Goal: Complete application form

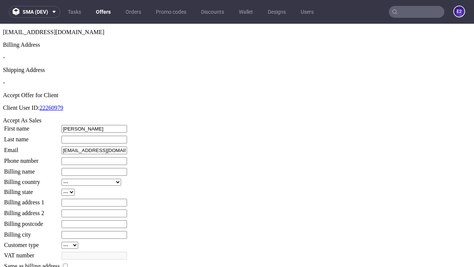
type input "Lindsey"
type input "Brekke"
type input "1509813888"
type input "Rosalyn86"
select select "13"
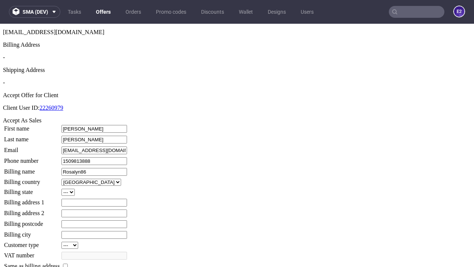
type input "Rosalyn86"
type input "74 Dane Brow"
type input "BP4 7KQ"
select select "132"
type input "BP4 7KQ"
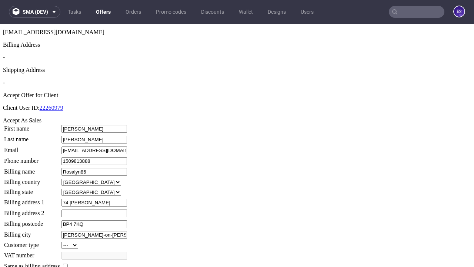
type input "Reilly-on-Volkman"
click at [68, 263] on input "checkbox" at bounding box center [65, 265] width 5 height 5
checkbox input "true"
type input "Rosalyn86"
select select "13"
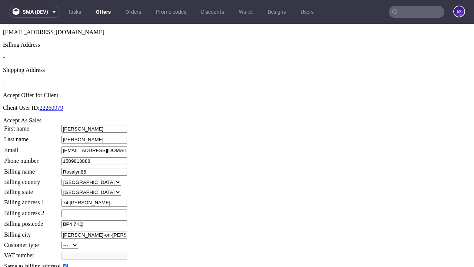
type input "74 Dane Brow"
type input "BP4 7KQ"
type input "Reilly-on-Volkman"
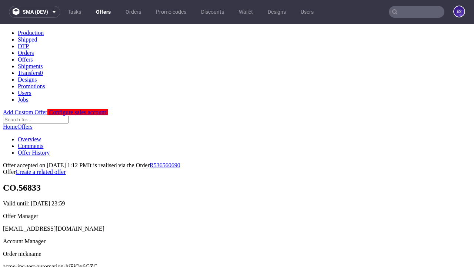
scroll to position [273, 0]
